Goal: Task Accomplishment & Management: Use online tool/utility

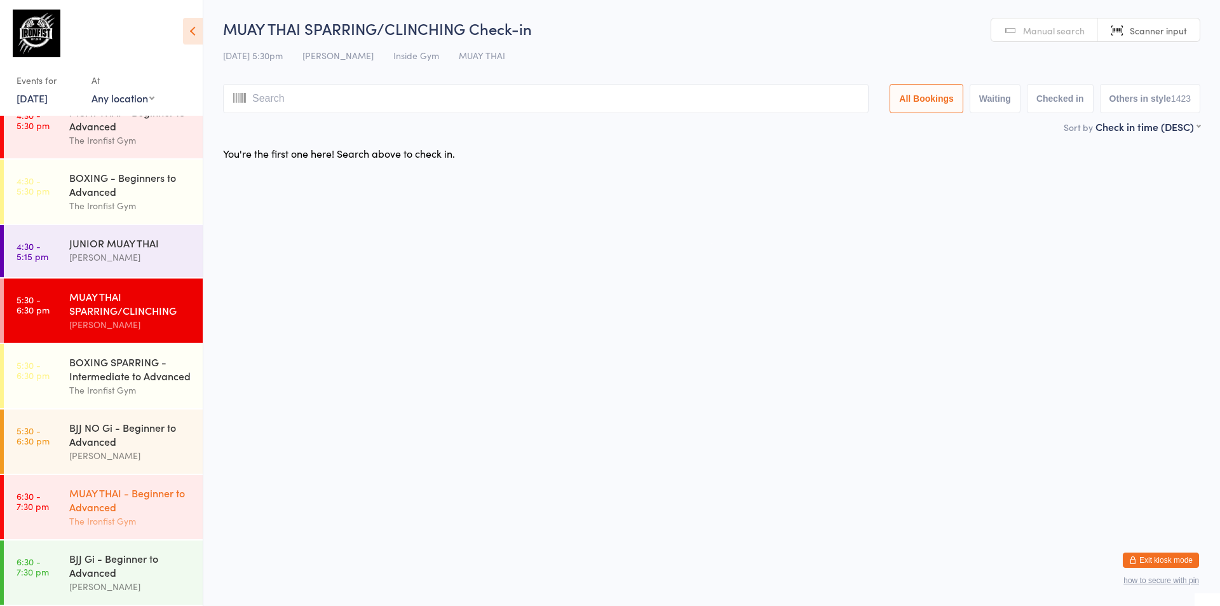
scroll to position [406, 0]
click at [95, 422] on div "BJJ NO Gi - Beginner to Advanced" at bounding box center [130, 434] width 123 height 28
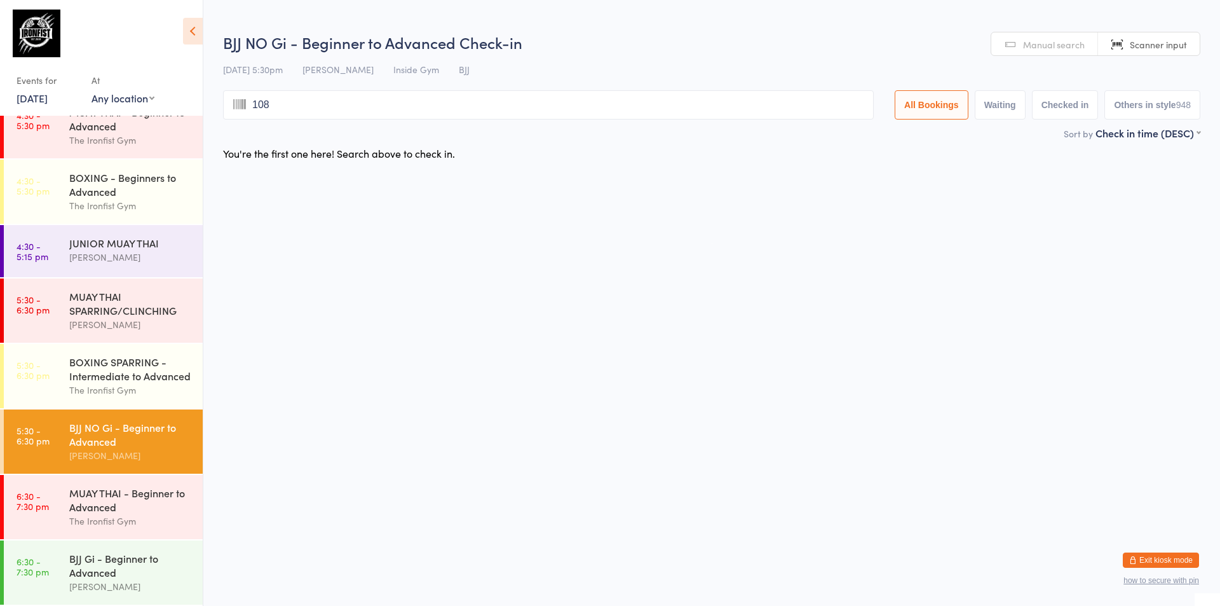
type input "1082"
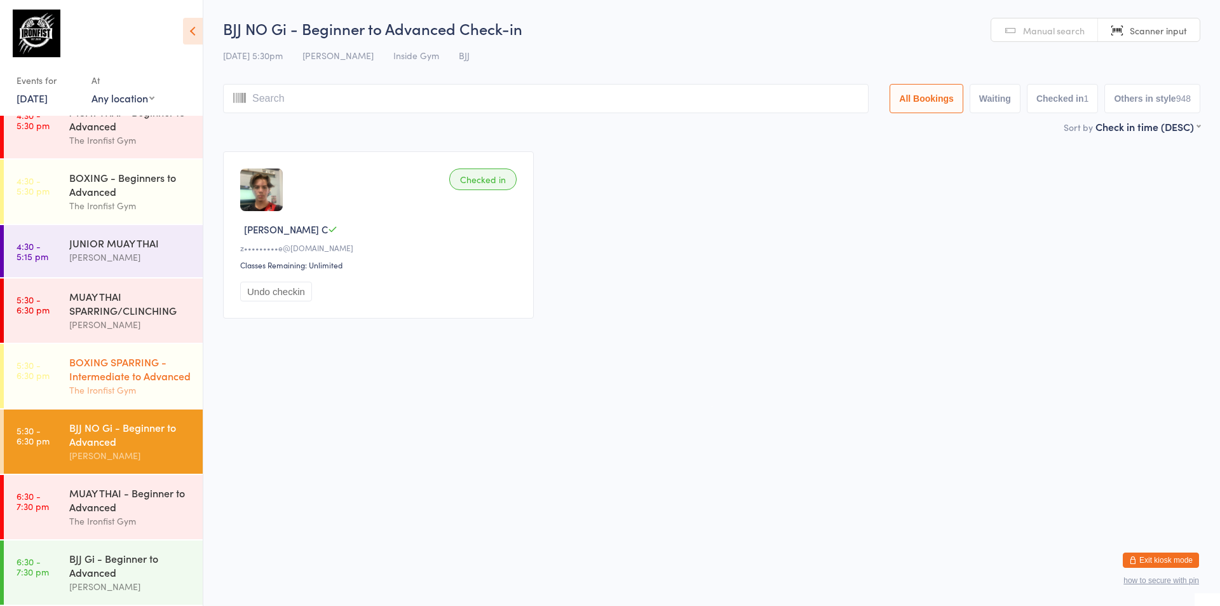
click at [102, 355] on div "BOXING SPARRING - Intermediate to Advanced" at bounding box center [130, 369] width 123 height 28
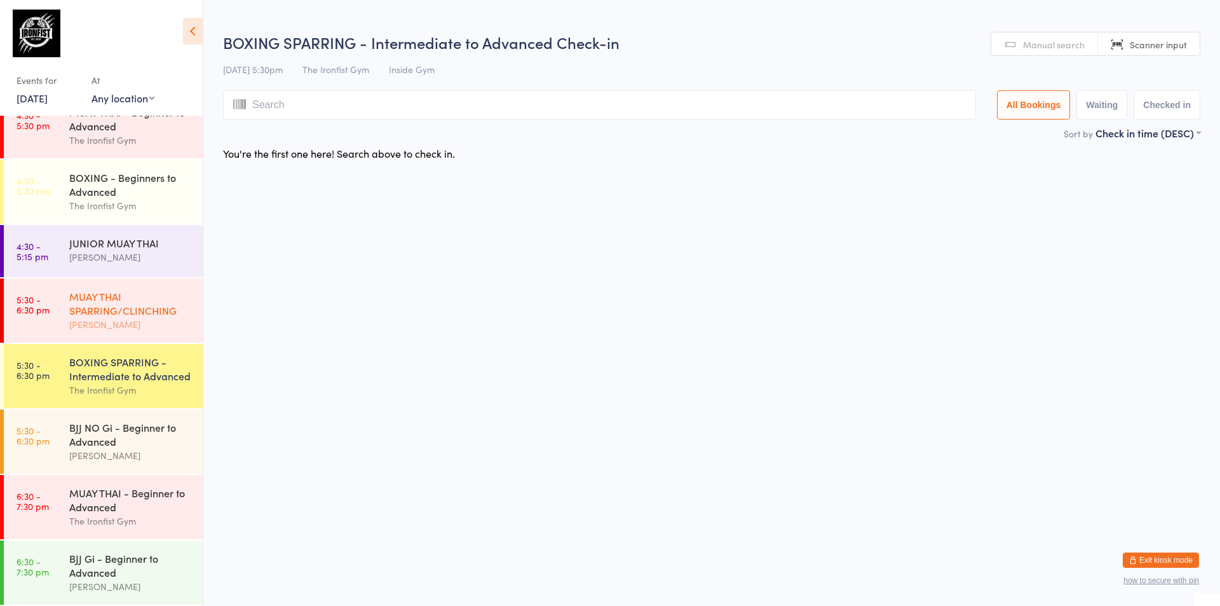
click at [76, 310] on div "MUAY THAI SPARRING/CLINCHING" at bounding box center [130, 303] width 123 height 28
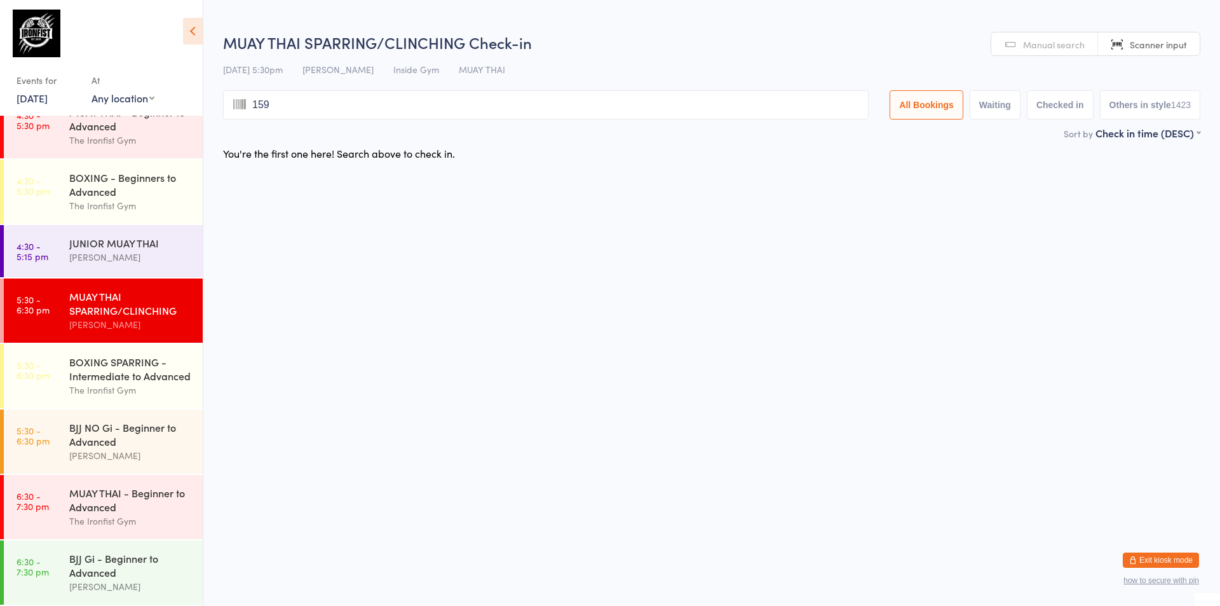
type input "1593"
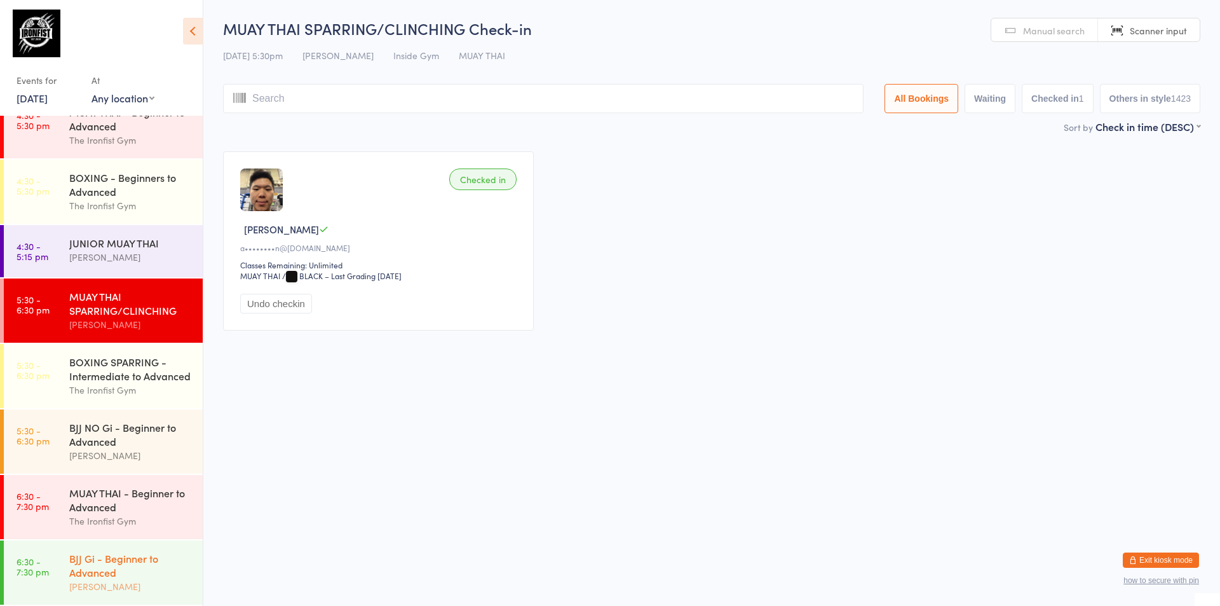
click at [107, 549] on div "BJJ Gi - Beginner to Advanced [PERSON_NAME]" at bounding box center [135, 572] width 133 height 64
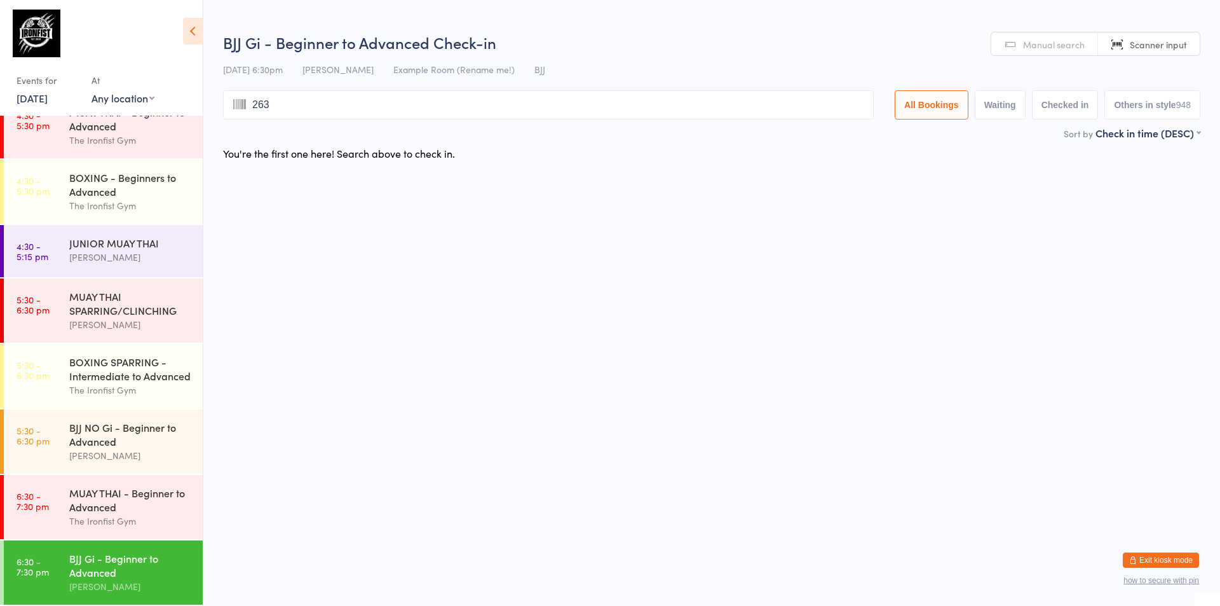
type input "2630"
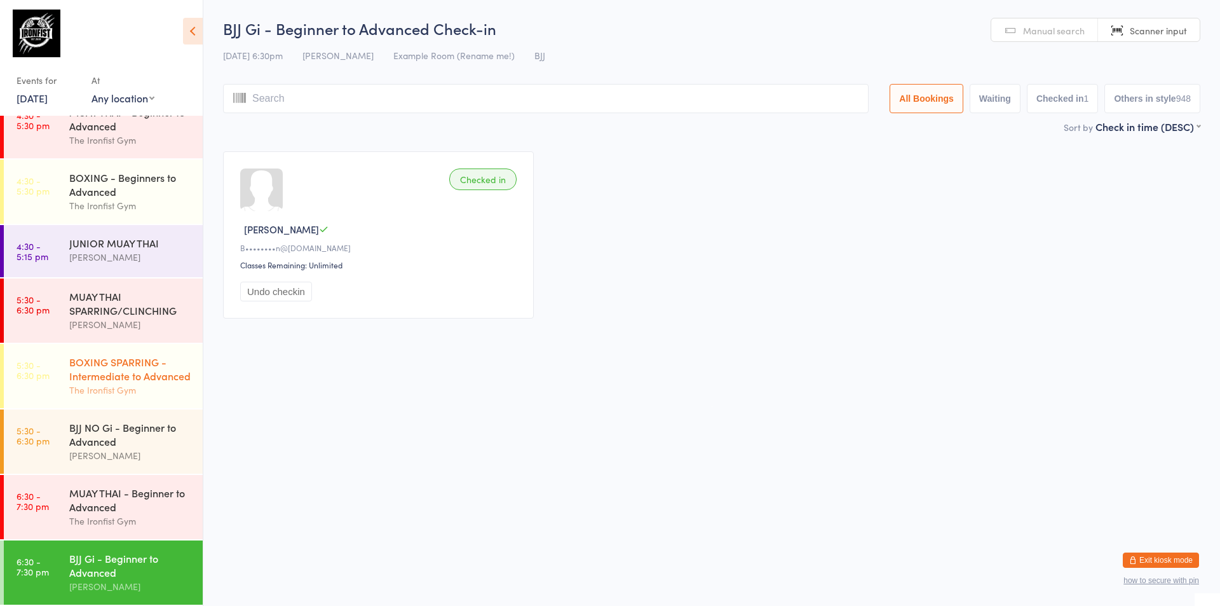
click at [151, 376] on div "BOXING SPARRING - Intermediate to Advanced" at bounding box center [130, 369] width 123 height 28
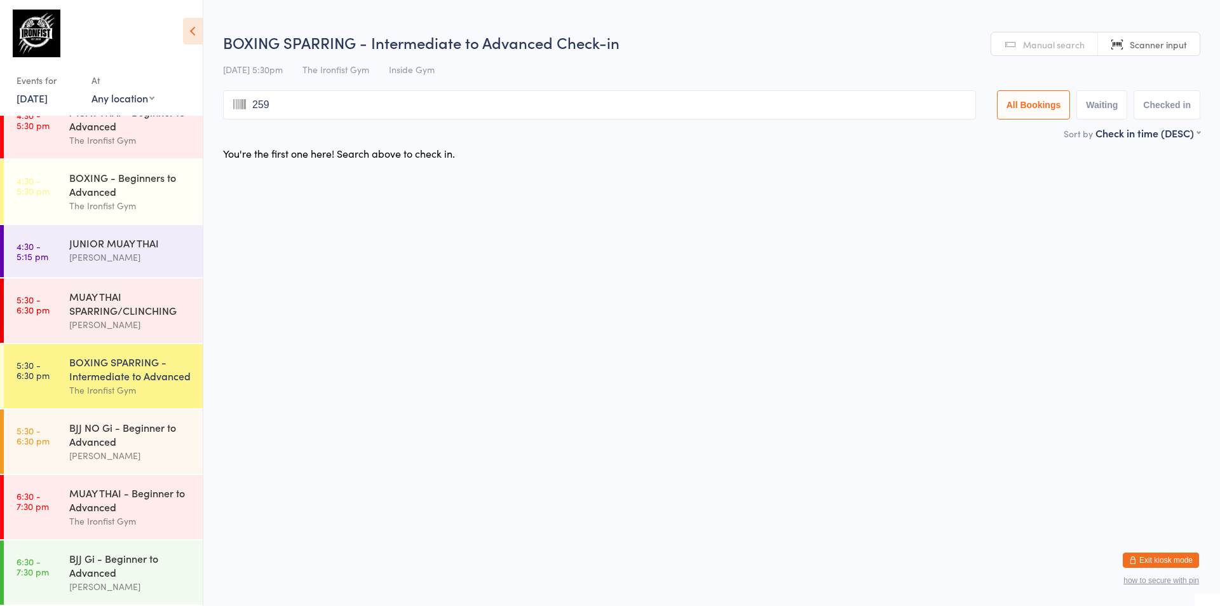
type input "2594"
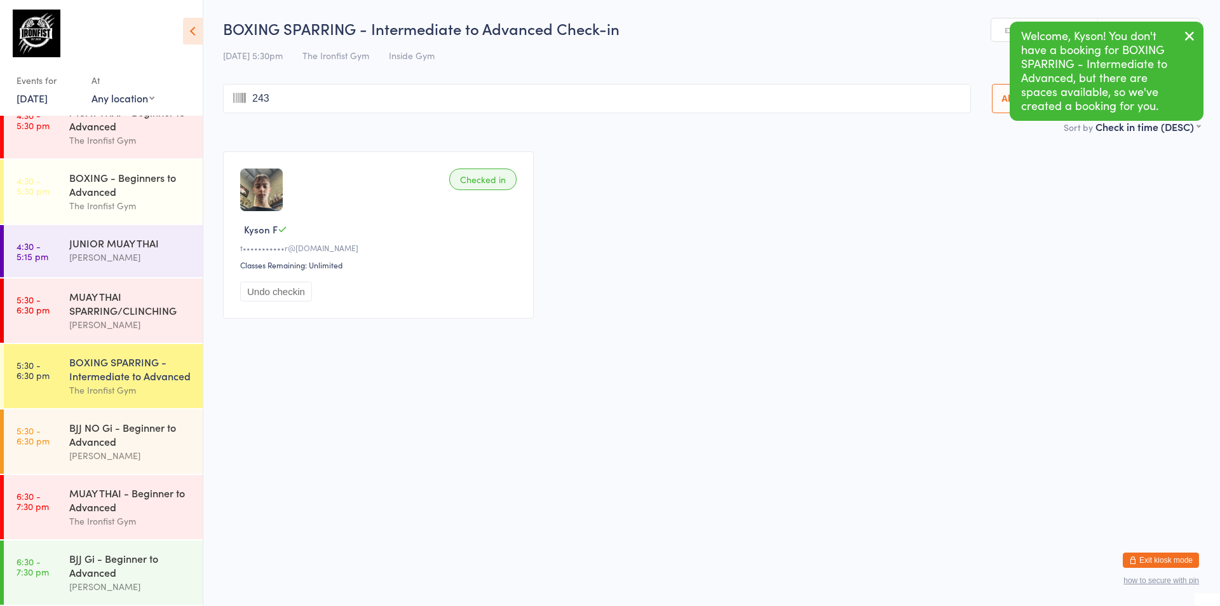
type input "2430"
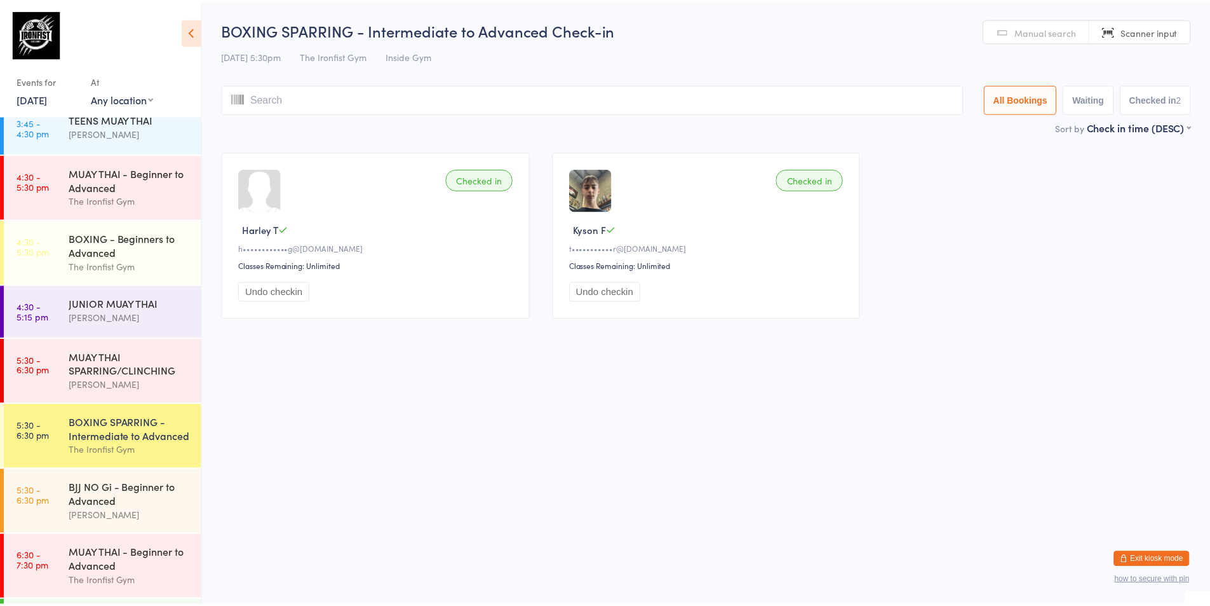
scroll to position [406, 0]
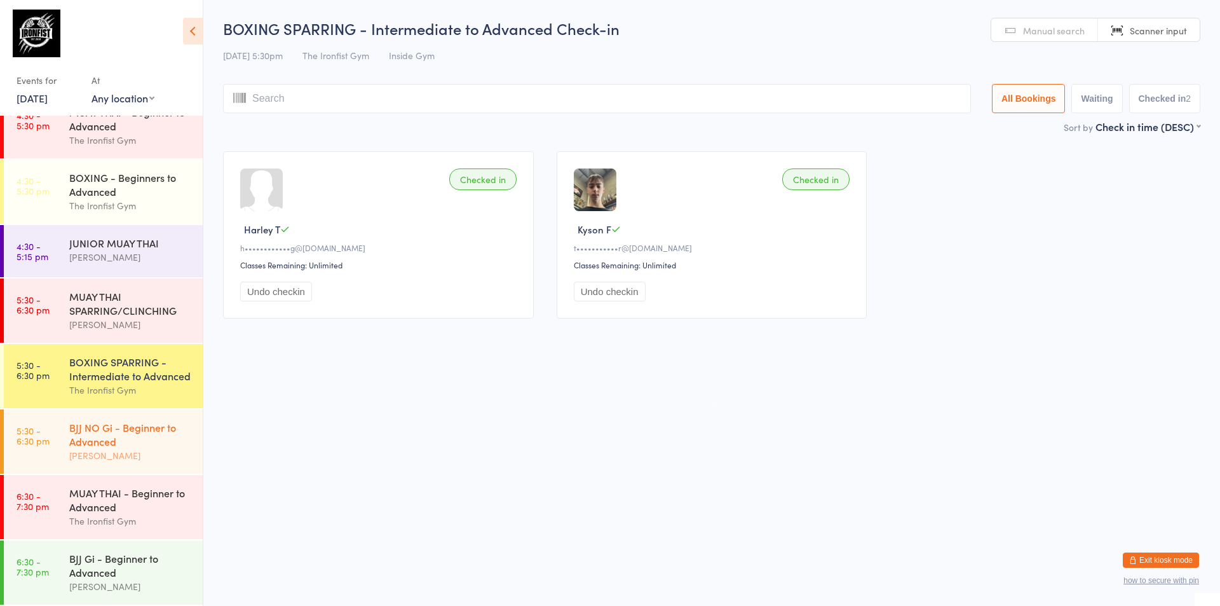
click at [93, 449] on div "[PERSON_NAME]" at bounding box center [130, 455] width 123 height 15
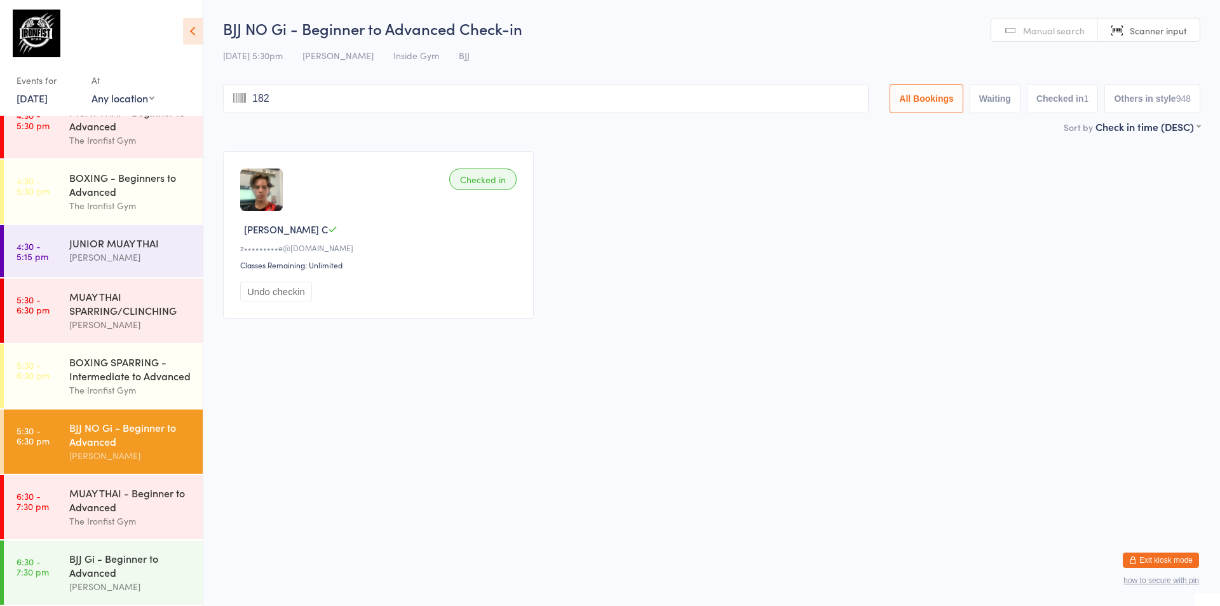
type input "1824"
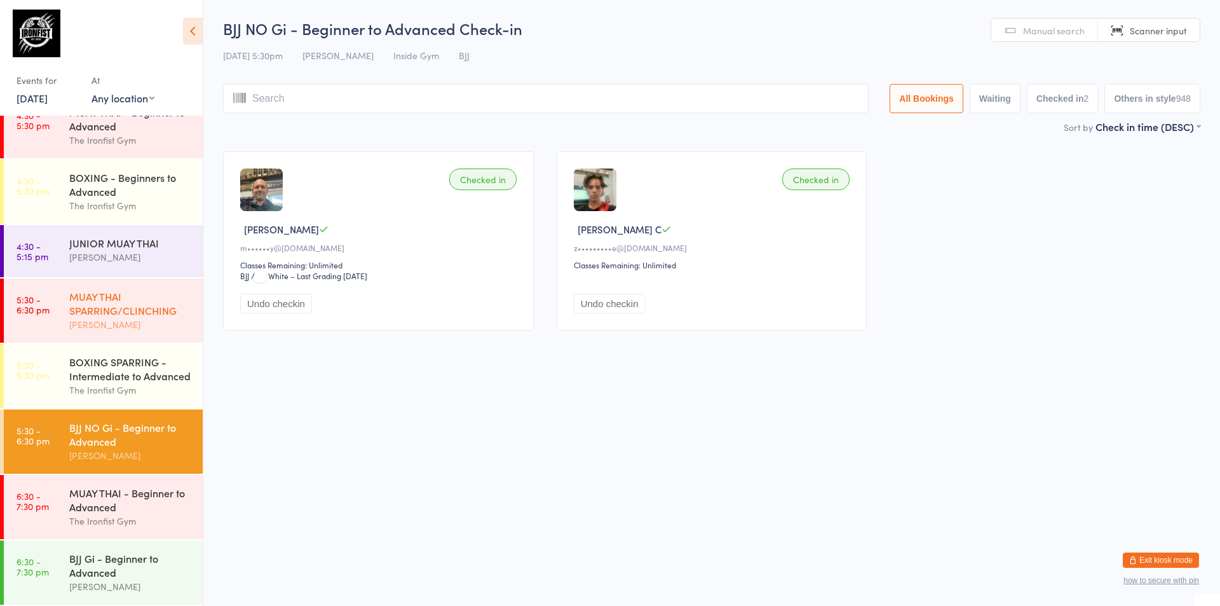
click at [77, 331] on div "MUAY THAI SPARRING/CLINCHING [PERSON_NAME]" at bounding box center [135, 310] width 133 height 64
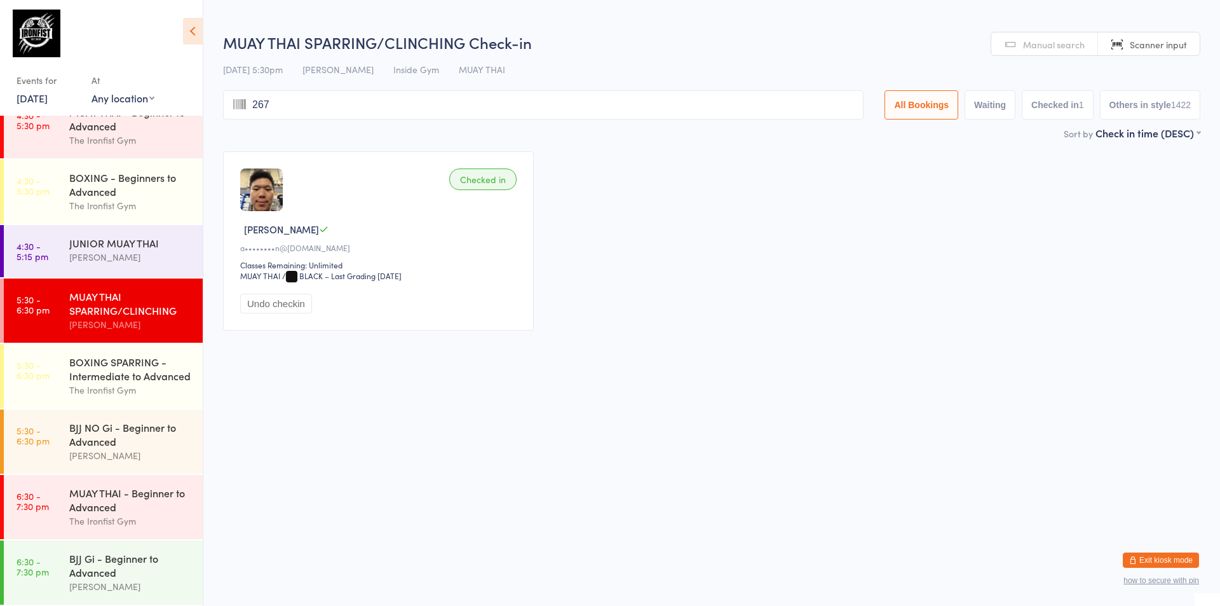
type input "2671"
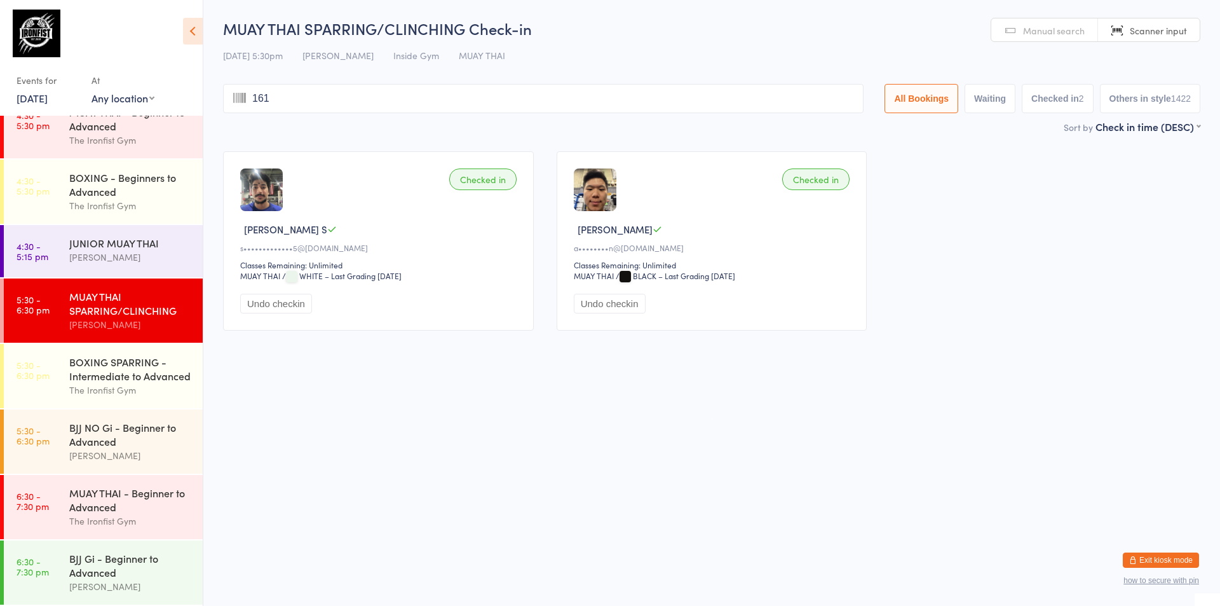
type input "1614"
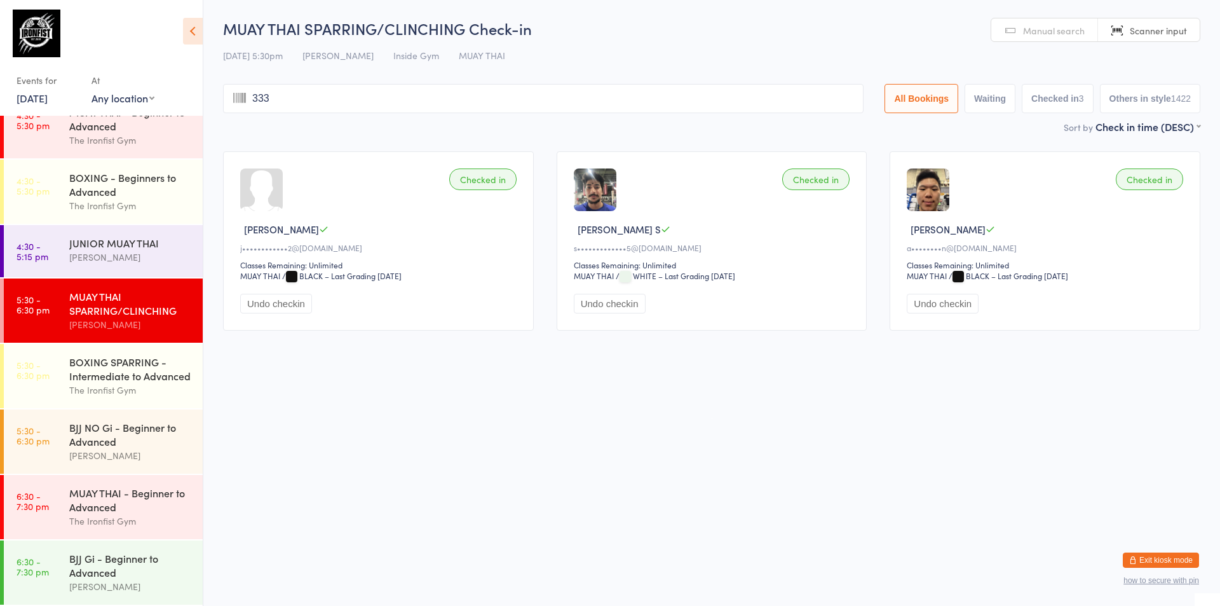
type input "3336"
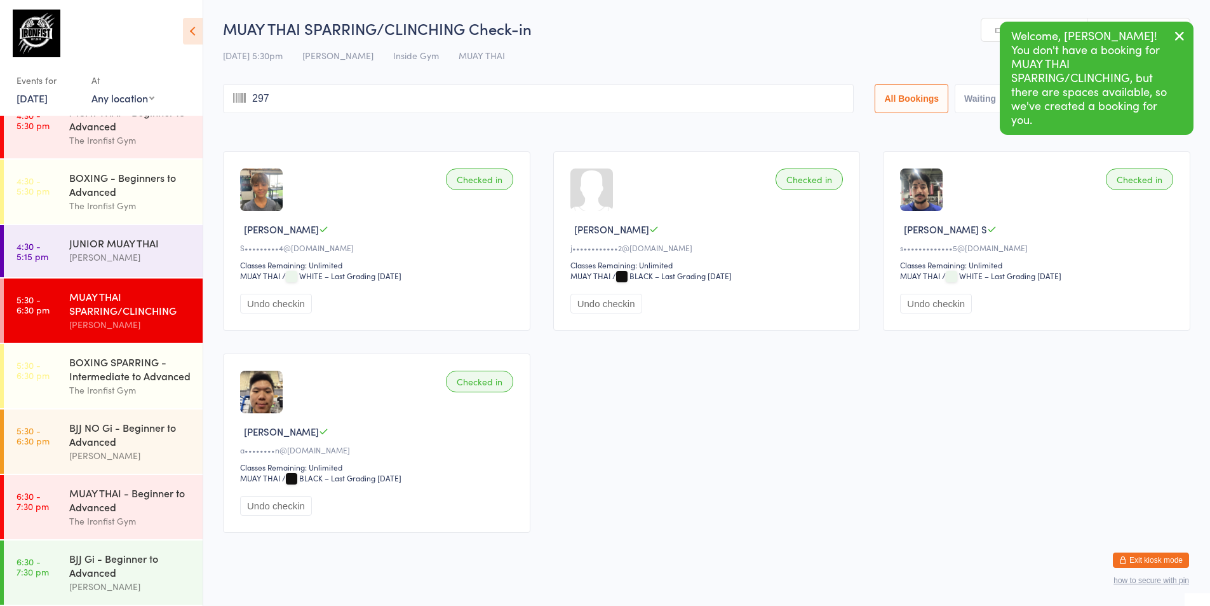
type input "2971"
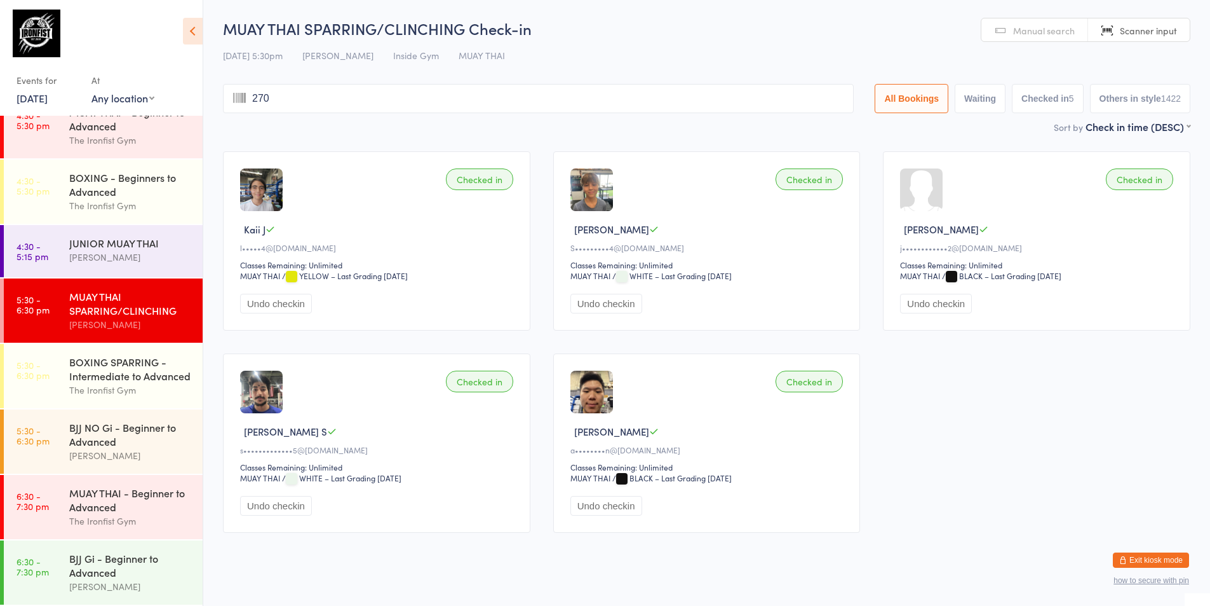
type input "2707"
